Goal: Obtain resource: Download file/media

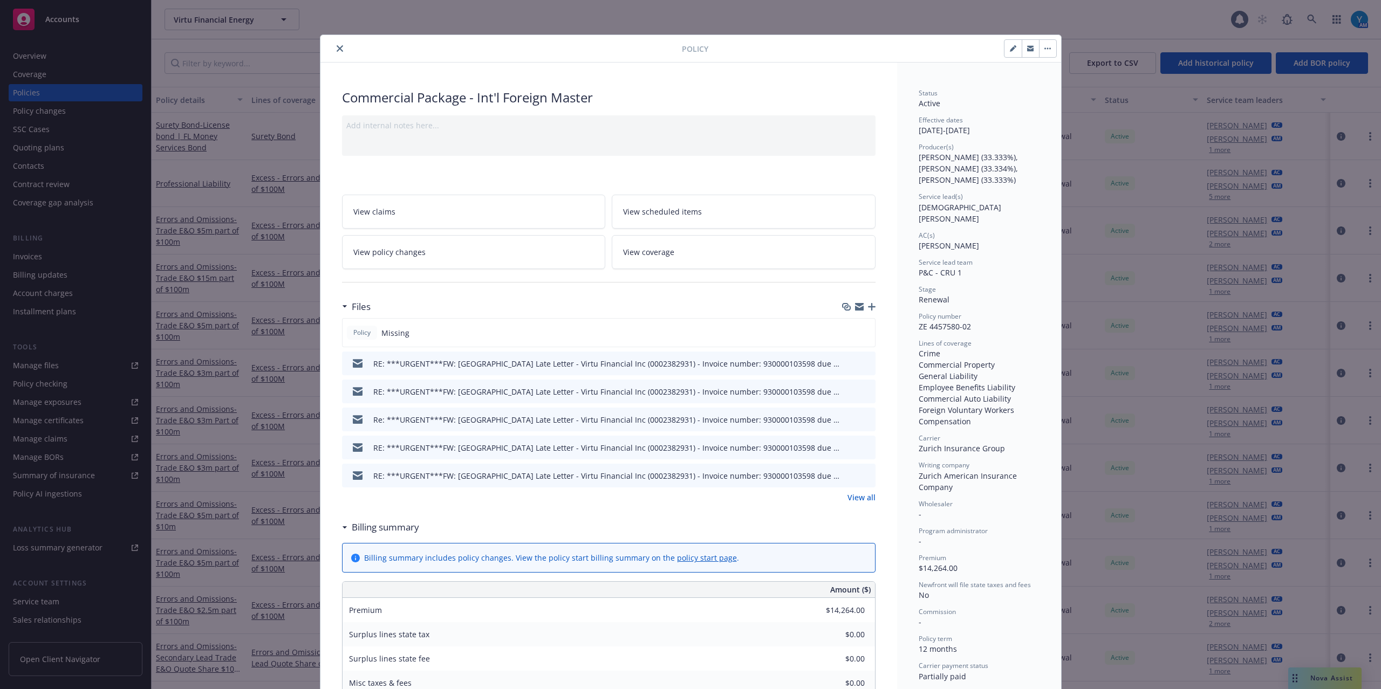
click at [337, 45] on icon "close" at bounding box center [340, 48] width 6 height 6
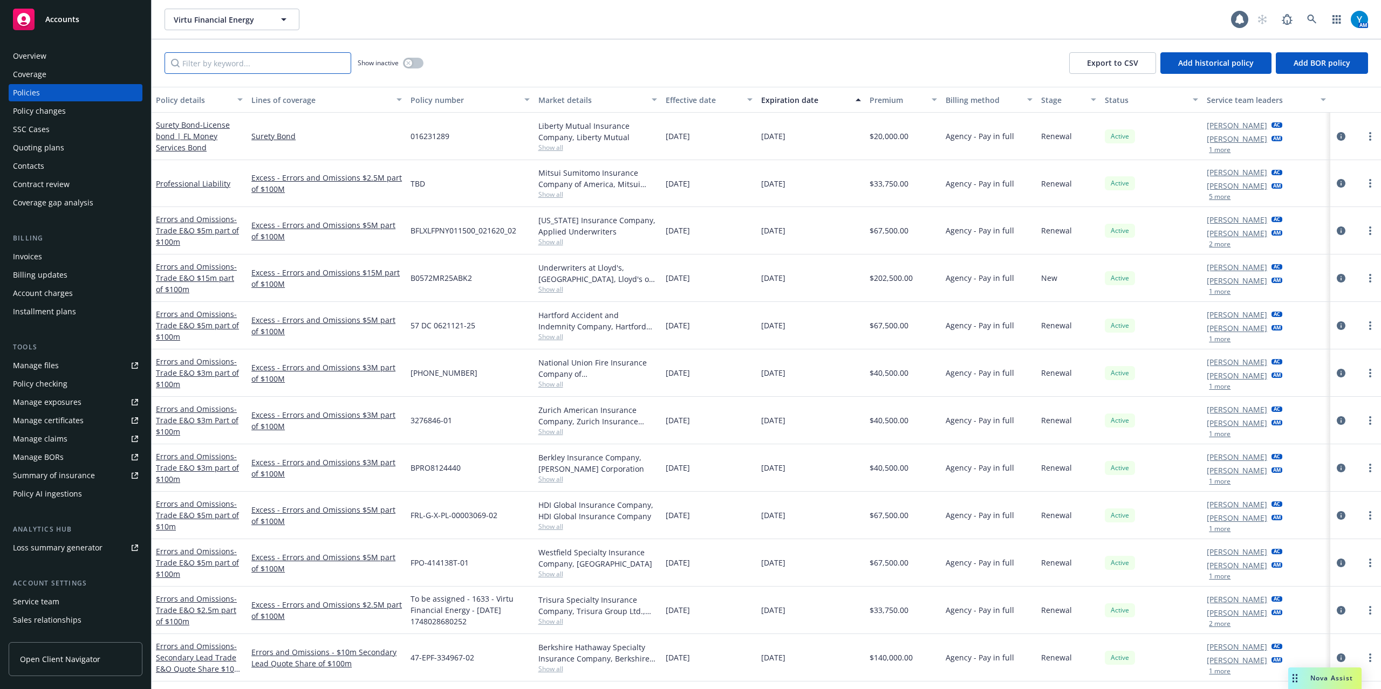
click at [244, 61] on input "Filter by keyword..." at bounding box center [258, 63] width 187 height 22
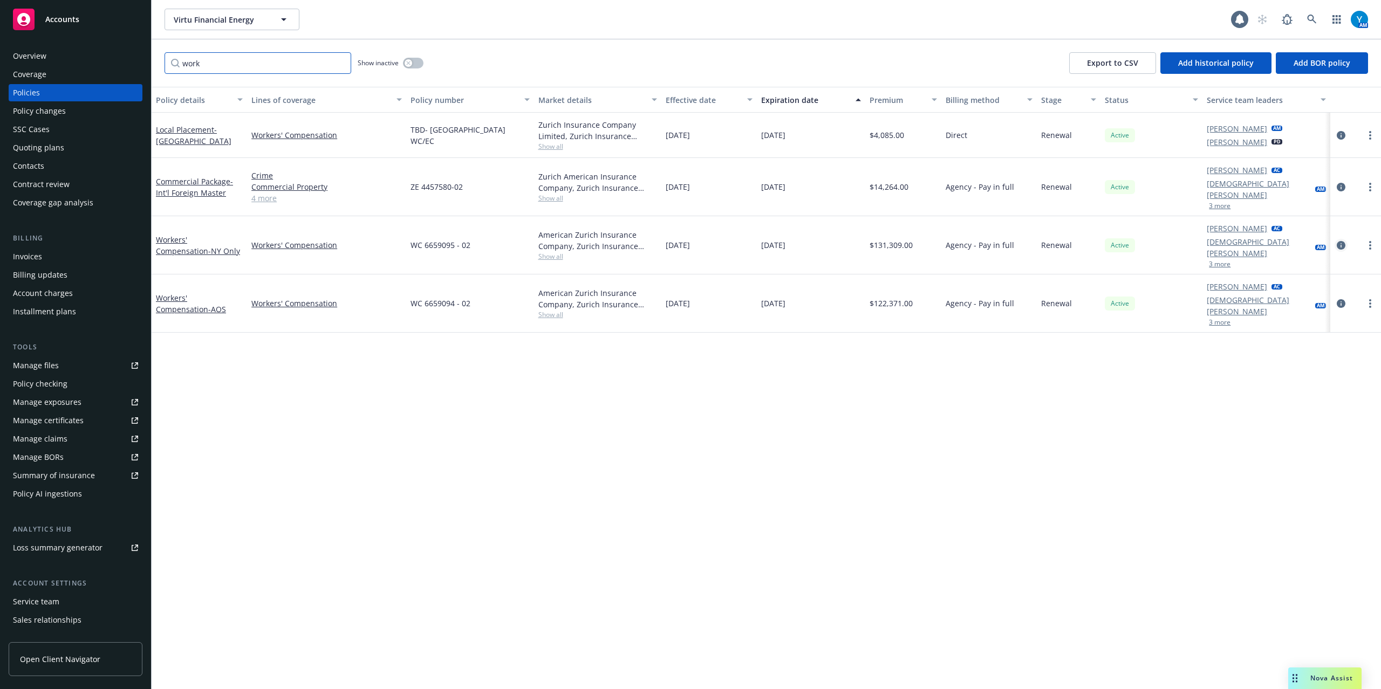
type input "work"
click at [1343, 241] on icon "circleInformation" at bounding box center [1341, 245] width 9 height 9
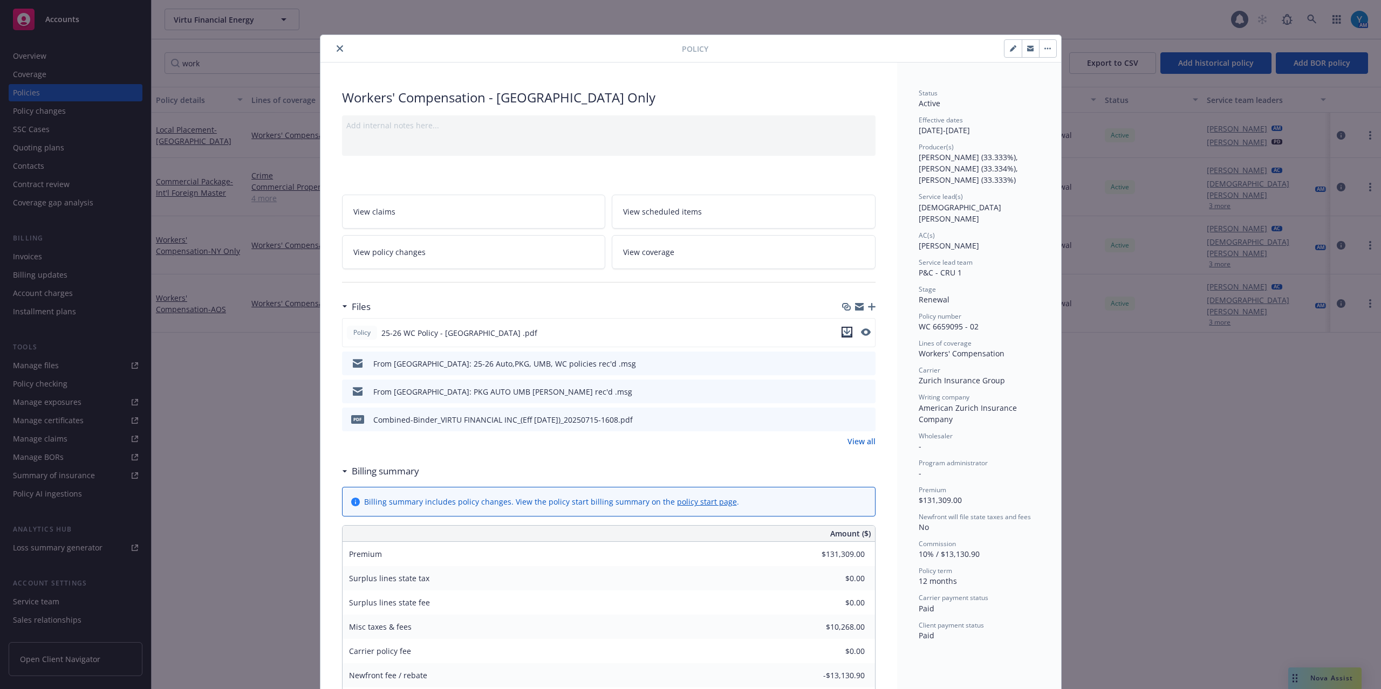
click at [843, 333] on icon "download file" at bounding box center [846, 331] width 7 height 6
click at [337, 48] on icon "close" at bounding box center [340, 48] width 6 height 6
click at [333, 48] on button "close" at bounding box center [339, 48] width 13 height 13
click at [337, 50] on icon "close" at bounding box center [340, 48] width 6 height 6
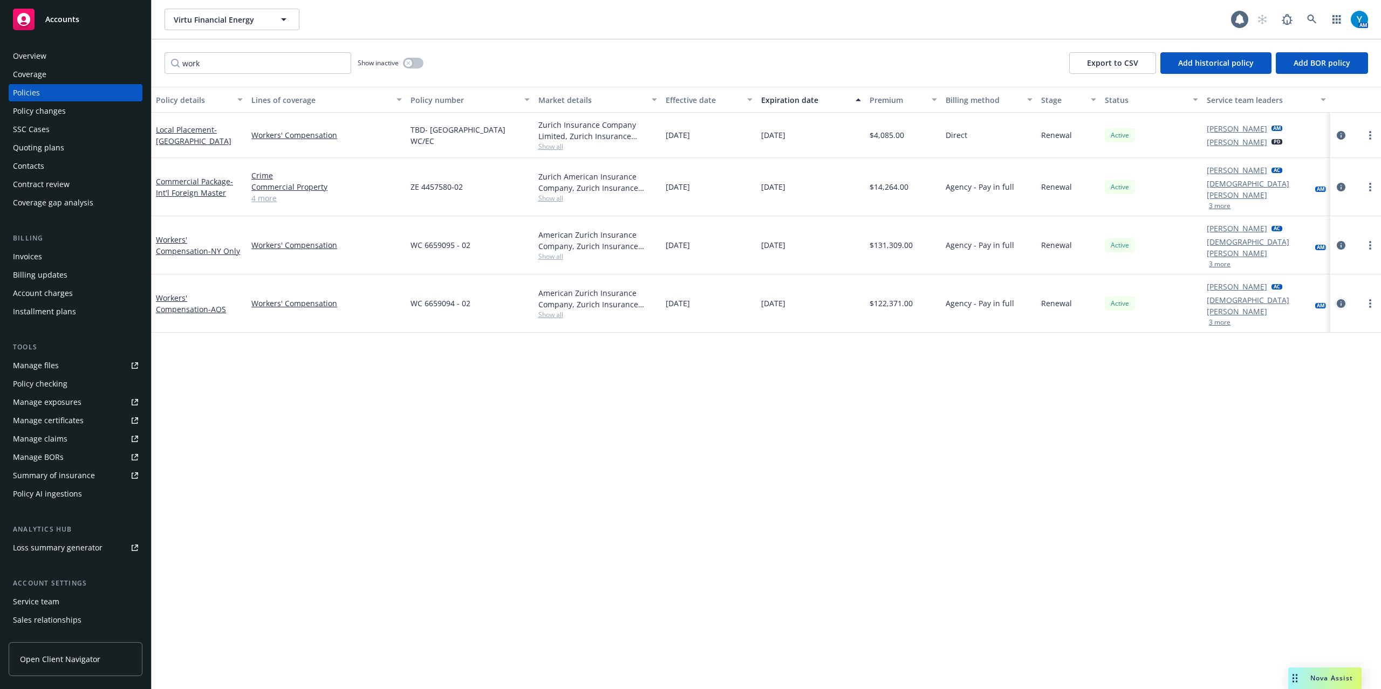
click at [1341, 299] on icon "circleInformation" at bounding box center [1341, 303] width 9 height 9
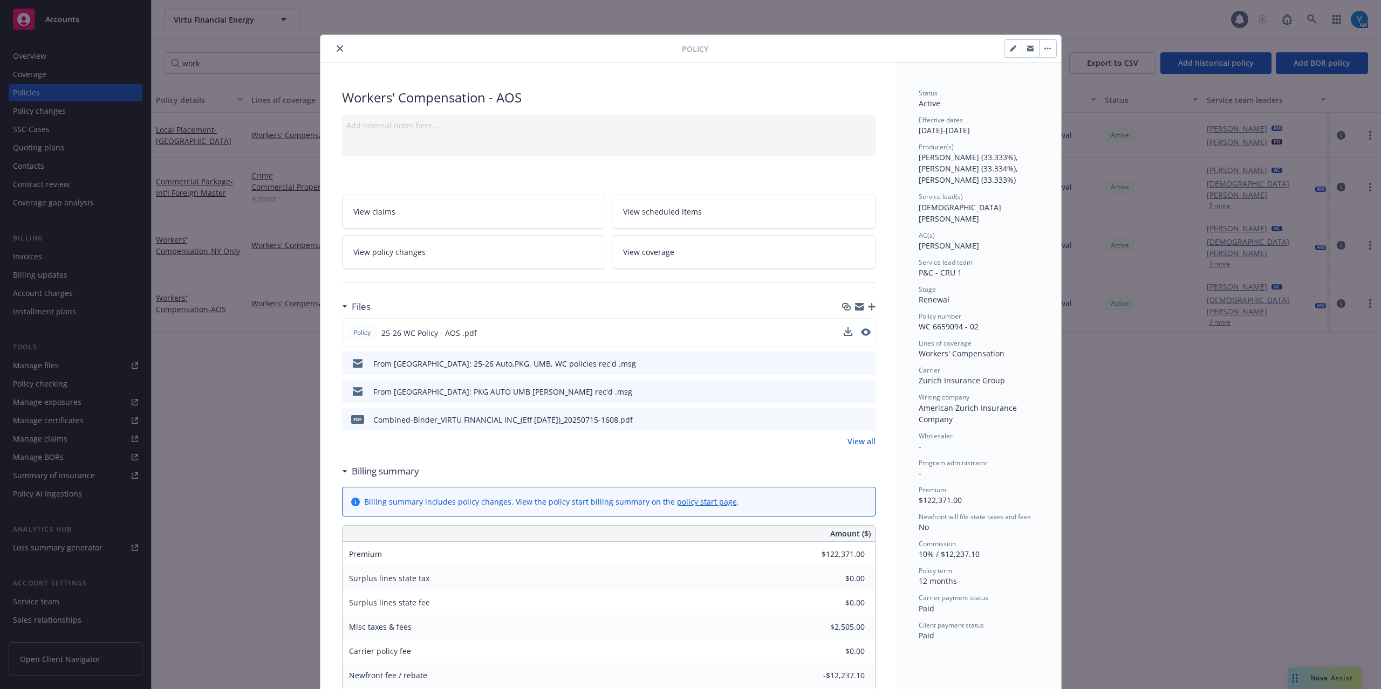
click at [847, 333] on div at bounding box center [857, 332] width 27 height 11
click at [844, 333] on icon "download file" at bounding box center [846, 331] width 7 height 6
click at [337, 45] on icon "close" at bounding box center [340, 48] width 6 height 6
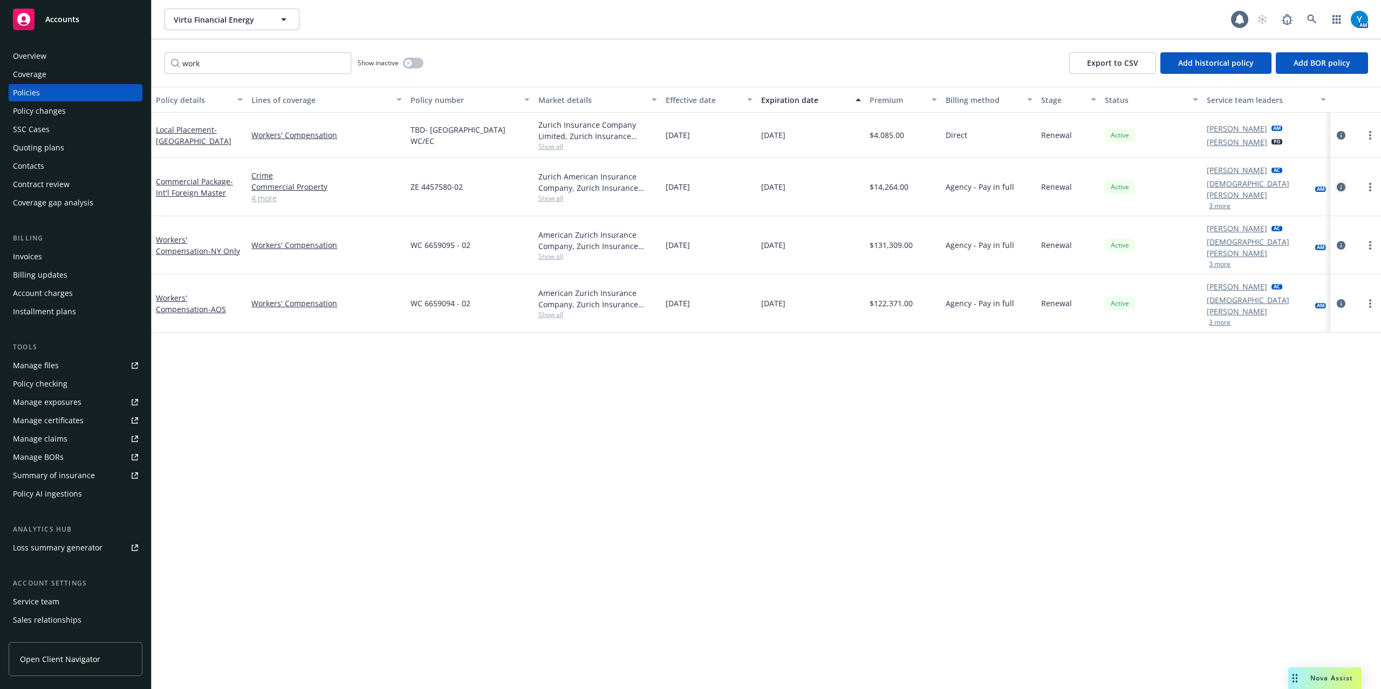
click at [1343, 183] on icon "circleInformation" at bounding box center [1341, 187] width 9 height 9
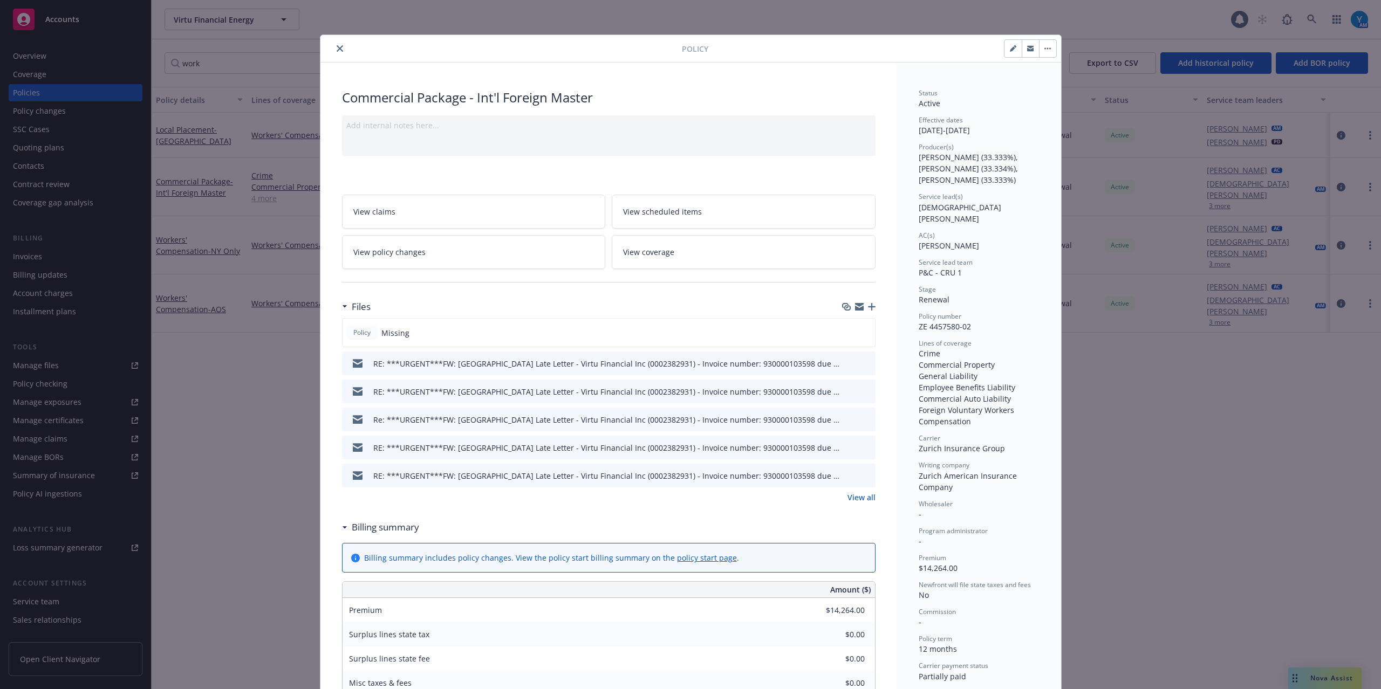
scroll to position [32, 0]
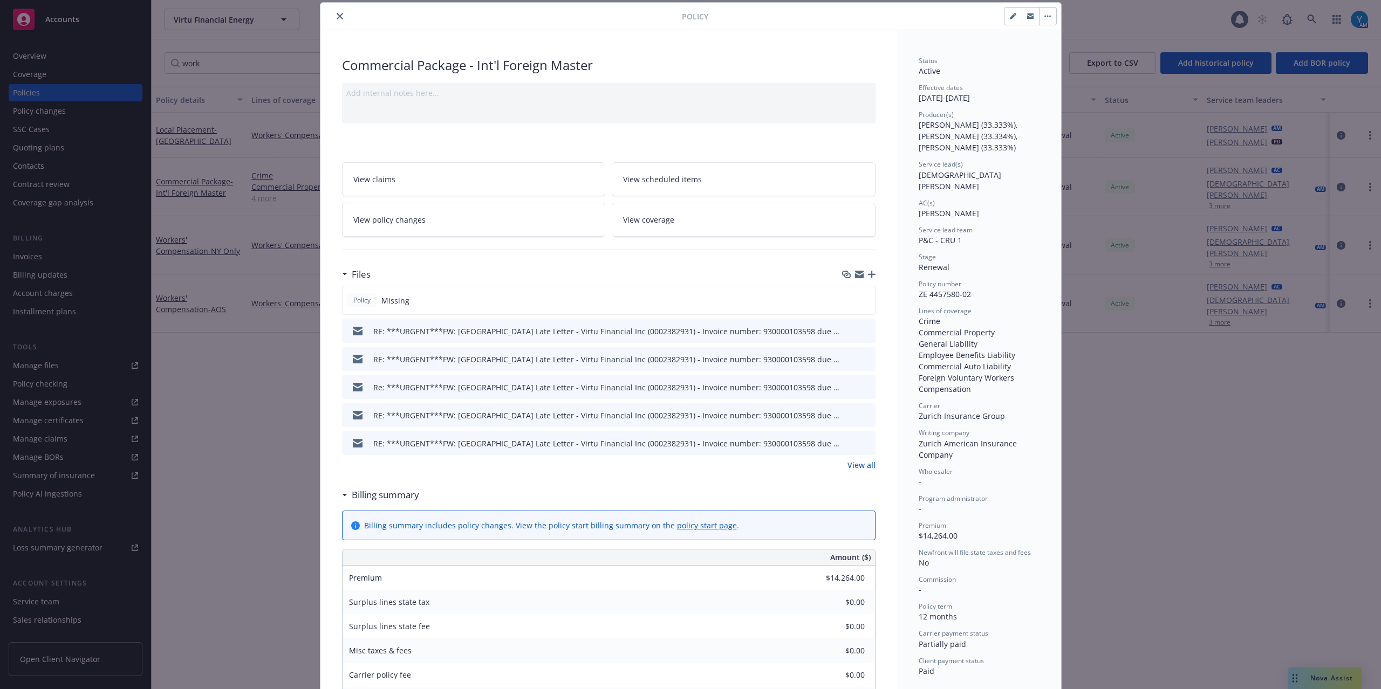
click at [858, 466] on link "View all" at bounding box center [861, 465] width 28 height 11
